Goal: Task Accomplishment & Management: Manage account settings

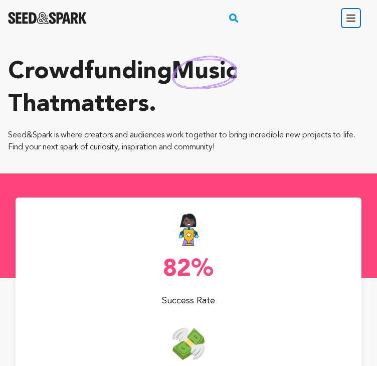
click at [351, 19] on icon "button" at bounding box center [351, 18] width 12 height 12
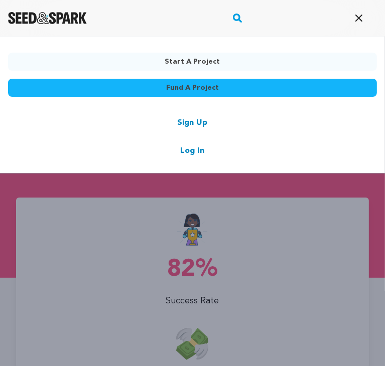
click at [201, 127] on link "Sign Up" at bounding box center [193, 123] width 30 height 12
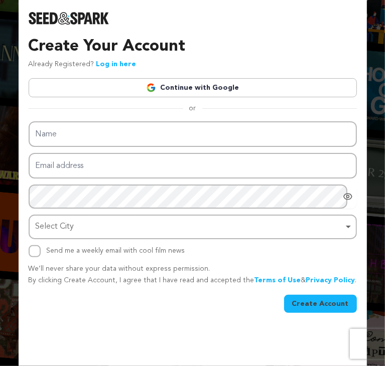
click at [207, 87] on link "Continue with Google" at bounding box center [193, 87] width 328 height 19
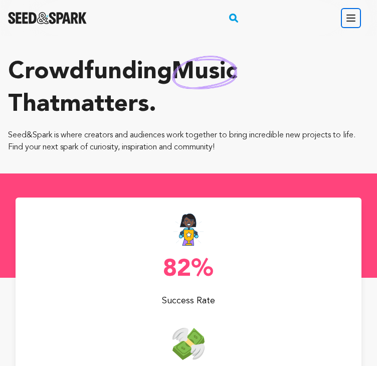
click at [347, 15] on icon "button" at bounding box center [351, 18] width 8 height 6
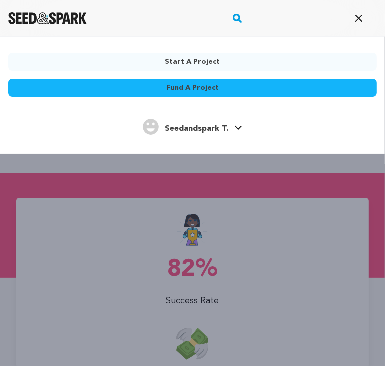
click at [221, 131] on span "Seedandspark T." at bounding box center [197, 129] width 64 height 8
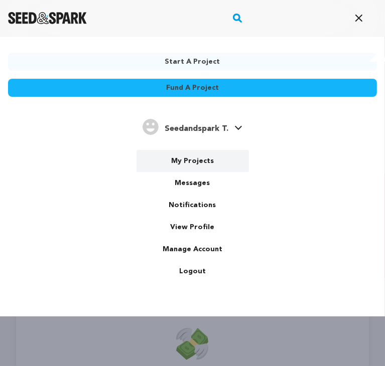
click at [198, 167] on link "My Projects" at bounding box center [192, 161] width 112 height 22
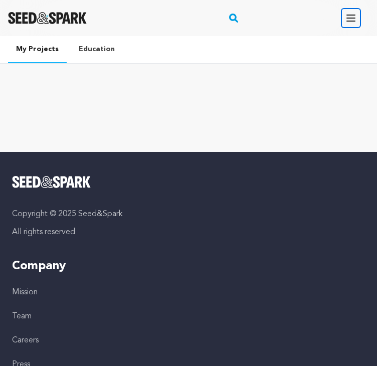
click at [350, 16] on icon "button" at bounding box center [351, 18] width 12 height 12
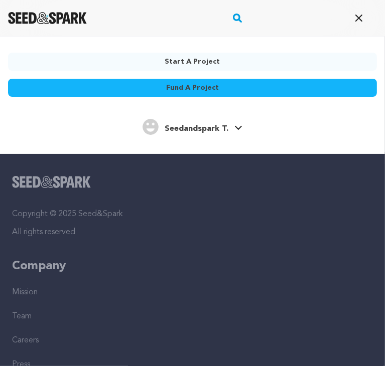
click at [223, 127] on span "Seedandspark T." at bounding box center [197, 129] width 64 height 8
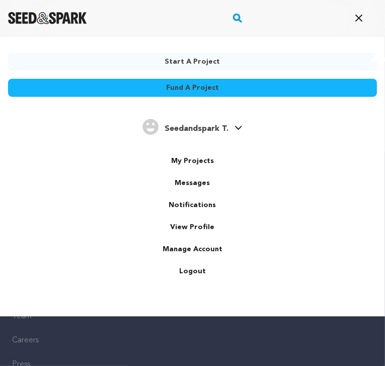
click at [210, 127] on span "Seedandspark T." at bounding box center [197, 129] width 64 height 8
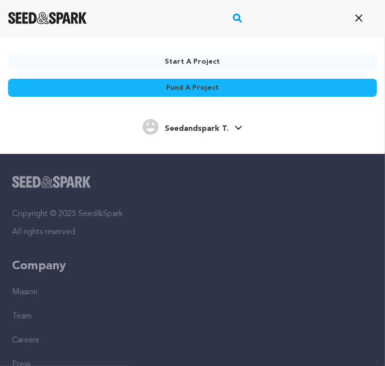
click at [210, 127] on span "Seedandspark T." at bounding box center [197, 129] width 64 height 8
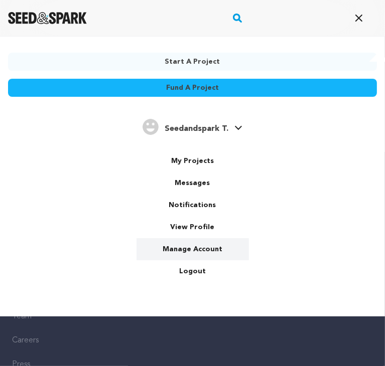
click at [187, 245] on link "Manage Account" at bounding box center [192, 249] width 112 height 22
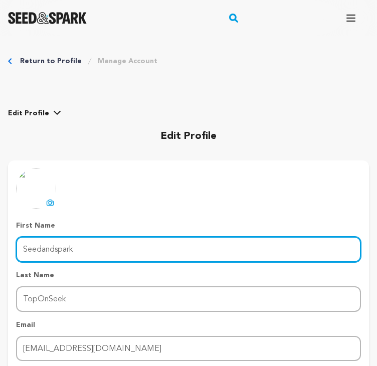
drag, startPoint x: 142, startPoint y: 254, endPoint x: 20, endPoint y: 251, distance: 122.0
click at [20, 251] on input "Seedandspark" at bounding box center [188, 250] width 345 height 26
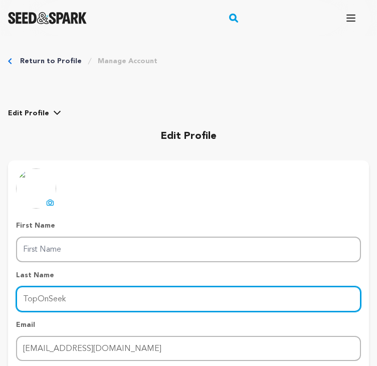
drag, startPoint x: 72, startPoint y: 302, endPoint x: -1, endPoint y: 295, distance: 73.1
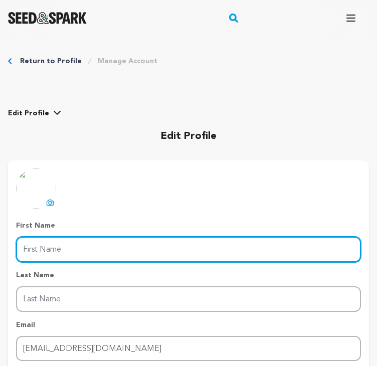
click at [40, 248] on input "First Name" at bounding box center [188, 250] width 345 height 26
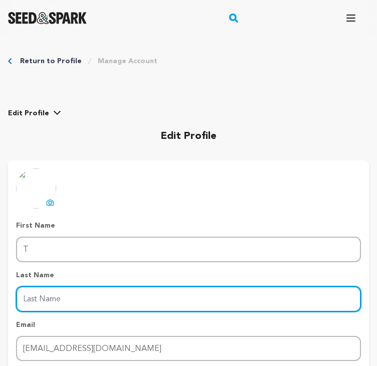
click at [70, 302] on input "Last Name" at bounding box center [188, 300] width 345 height 26
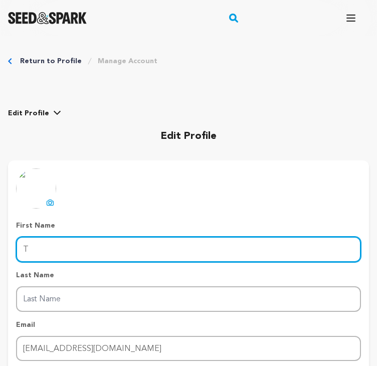
type input "TopOnSeek"
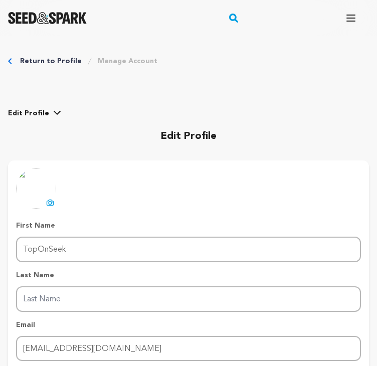
click at [61, 299] on input "Last Name" at bounding box center [188, 300] width 345 height 26
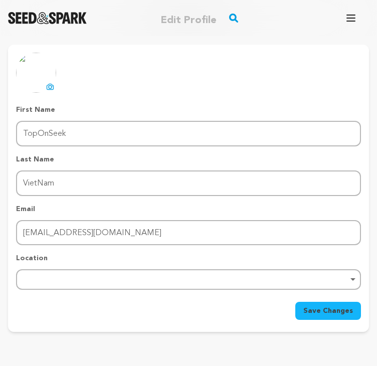
scroll to position [119, 0]
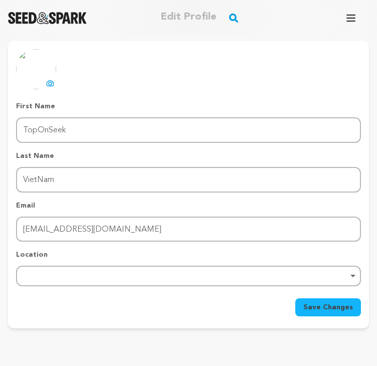
click at [285, 274] on div "Remove item" at bounding box center [188, 276] width 335 height 4
type input "VietNam"
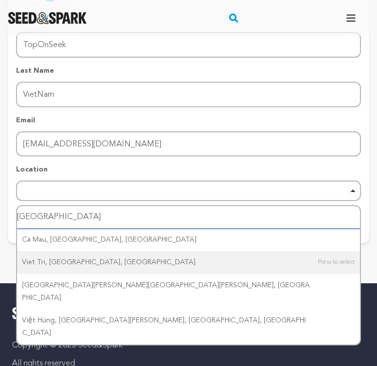
scroll to position [201, 0]
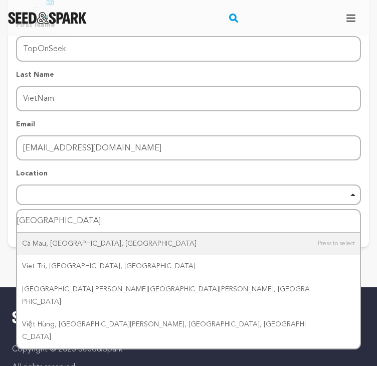
drag, startPoint x: 73, startPoint y: 221, endPoint x: 6, endPoint y: 209, distance: 68.3
click at [6, 209] on div "Return to Profile Manage Account edit profile e-mail notifications social netwo…" at bounding box center [188, 53] width 377 height 436
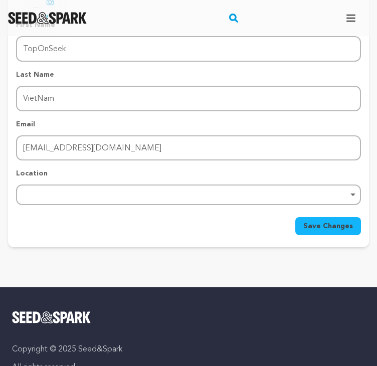
click at [42, 196] on div "Remove item" at bounding box center [188, 195] width 345 height 21
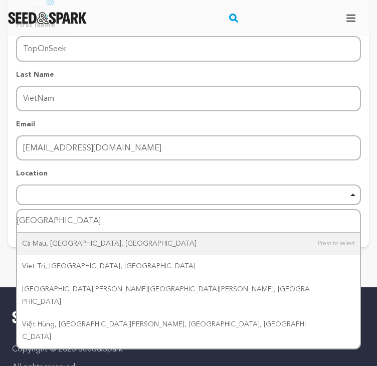
click at [67, 220] on input "vietnam" at bounding box center [188, 221] width 343 height 23
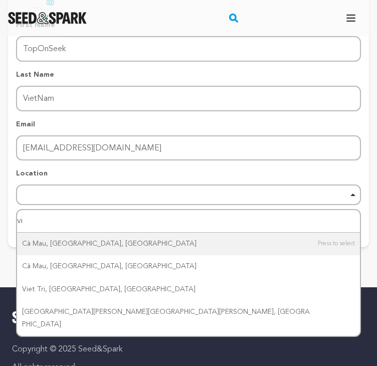
type input "v"
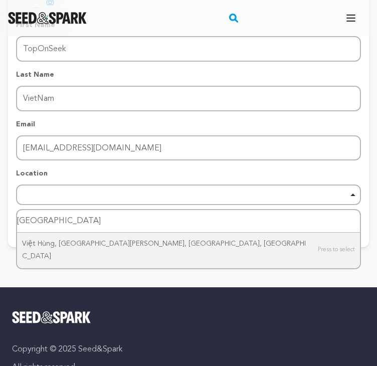
type input "đà nẵng"
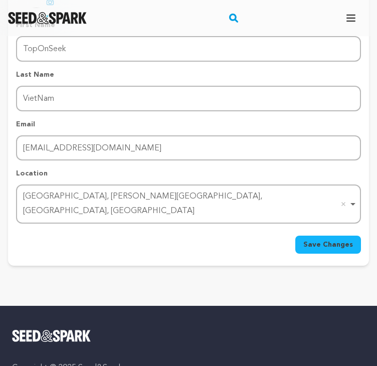
click at [341, 240] on span "Save Changes" at bounding box center [329, 245] width 50 height 10
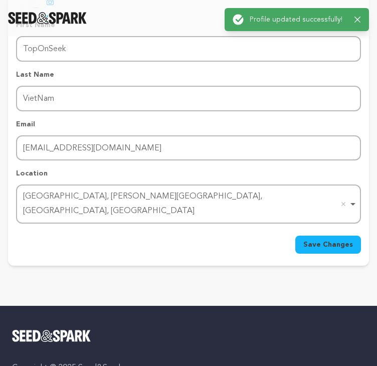
scroll to position [0, 0]
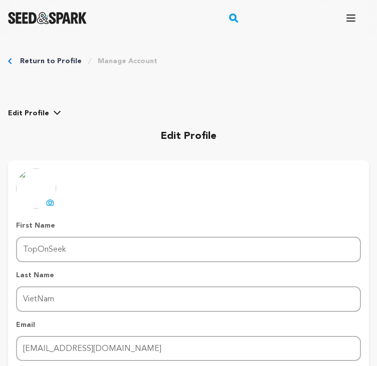
click at [54, 59] on link "Return to Profile" at bounding box center [51, 61] width 62 height 10
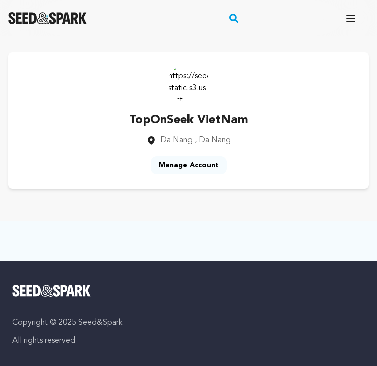
click at [195, 160] on link "Manage Account" at bounding box center [189, 166] width 76 height 18
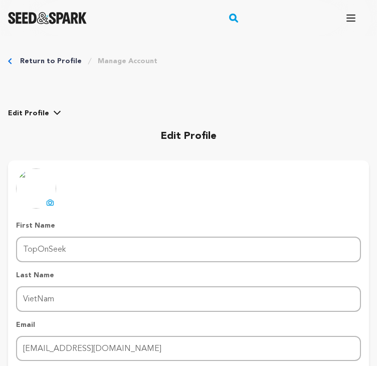
click at [36, 192] on img at bounding box center [36, 189] width 40 height 40
click at [47, 201] on icon at bounding box center [50, 203] width 8 height 8
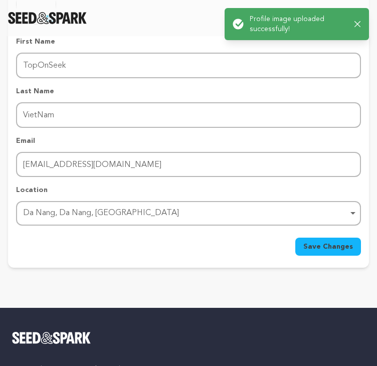
scroll to position [179, 0]
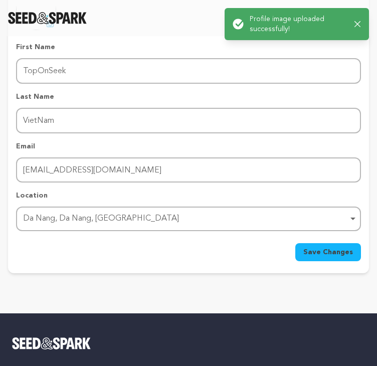
click at [331, 247] on span "Save Changes" at bounding box center [329, 252] width 50 height 10
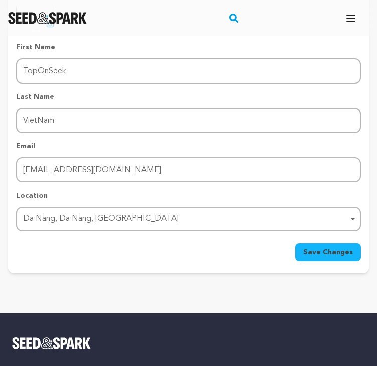
scroll to position [0, 0]
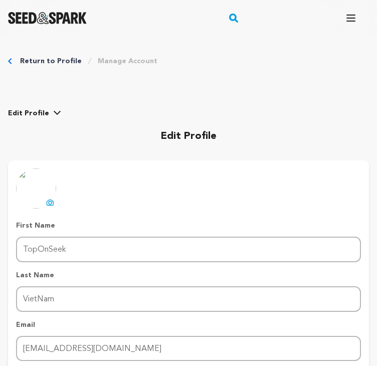
click at [56, 59] on link "Return to Profile" at bounding box center [51, 61] width 62 height 10
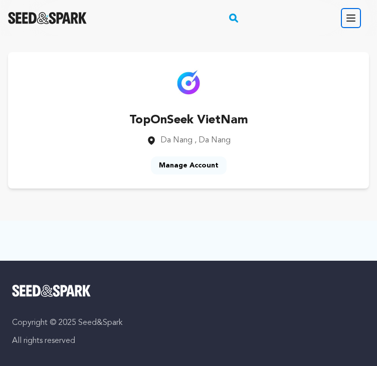
click at [349, 14] on icon "button" at bounding box center [351, 18] width 12 height 12
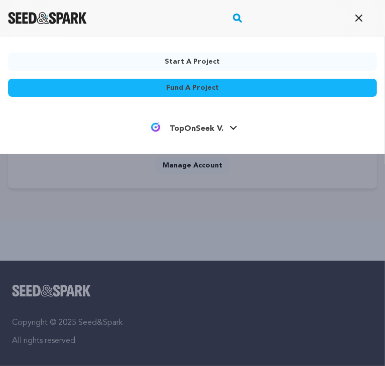
click at [223, 125] on span "TopOnSeek V." at bounding box center [197, 129] width 54 height 8
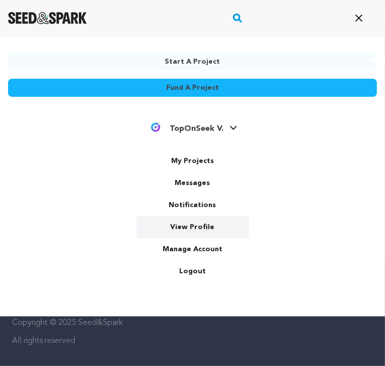
click at [189, 231] on link "View Profile" at bounding box center [192, 227] width 112 height 22
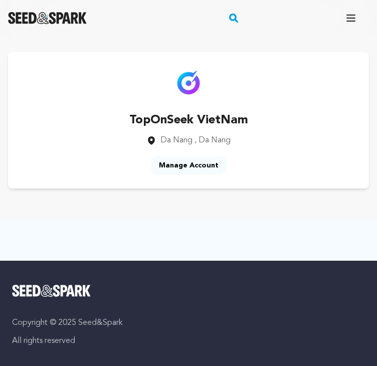
click at [66, 16] on img "Seed&Spark Homepage" at bounding box center [47, 18] width 79 height 12
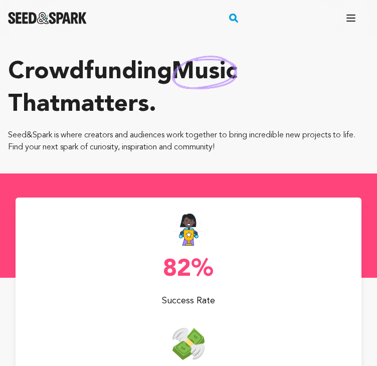
click at [229, 14] on rect "button" at bounding box center [234, 18] width 12 height 12
